Goal: Information Seeking & Learning: Learn about a topic

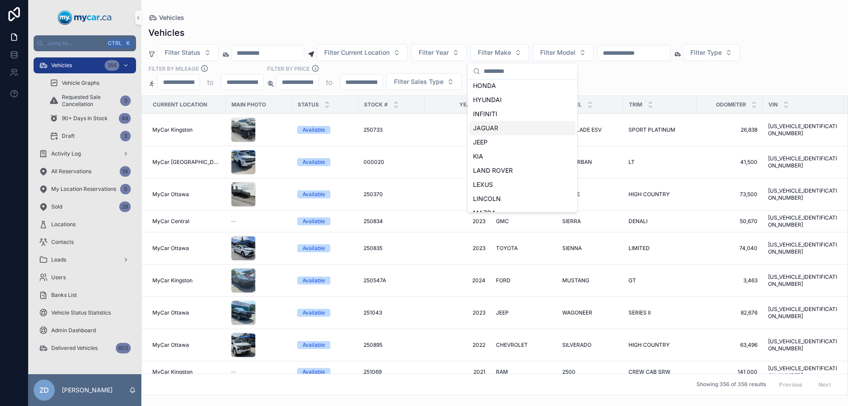
scroll to position [221, 0]
click at [493, 189] on span "MAZDA" at bounding box center [484, 192] width 23 height 9
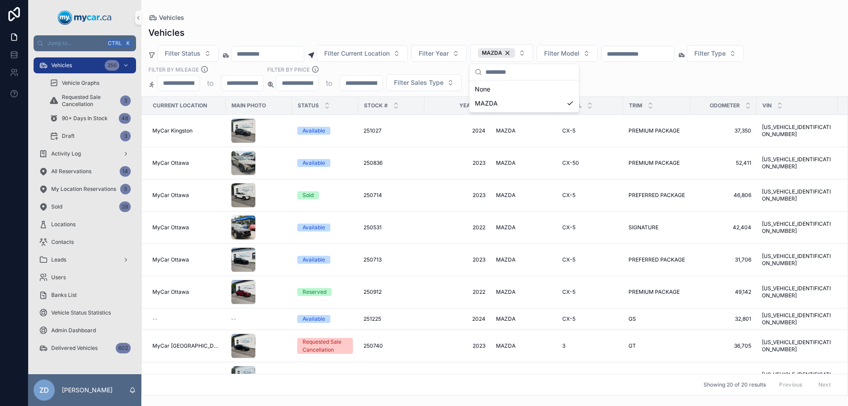
click at [618, 85] on div "Filter Status Filter Current Location Filter Year MAZDA Filter Model Filter Typ…" at bounding box center [494, 67] width 707 height 47
click at [564, 160] on span "CX-50" at bounding box center [570, 162] width 17 height 7
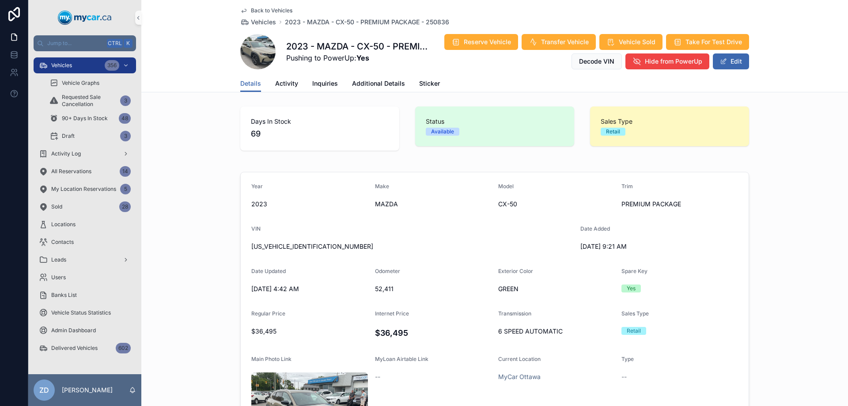
click at [290, 243] on span "[US_VEHICLE_IDENTIFICATION_NUMBER]" at bounding box center [412, 246] width 322 height 9
copy span "[US_VEHICLE_IDENTIFICATION_NUMBER]"
click at [263, 8] on span "Back to Vehicles" at bounding box center [272, 10] width 42 height 7
